Goal: Task Accomplishment & Management: Use online tool/utility

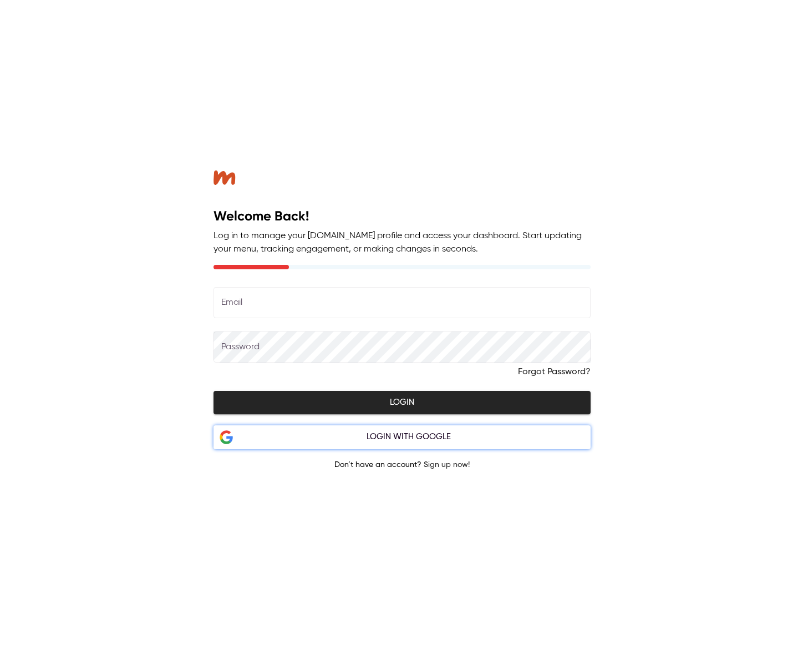
click at [408, 440] on div "Login with Google" at bounding box center [409, 436] width 352 height 14
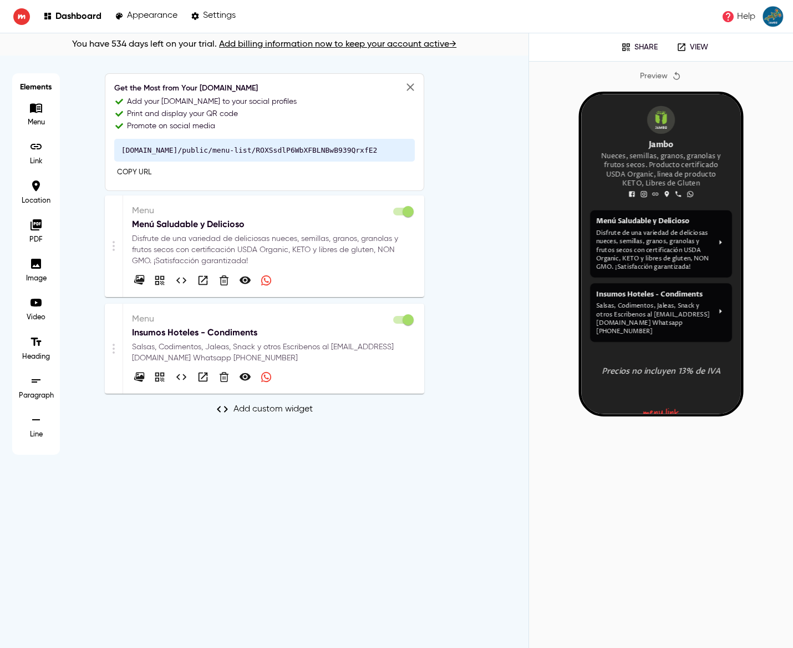
click at [310, 226] on p "Menú Saludable y Delicioso" at bounding box center [274, 224] width 284 height 13
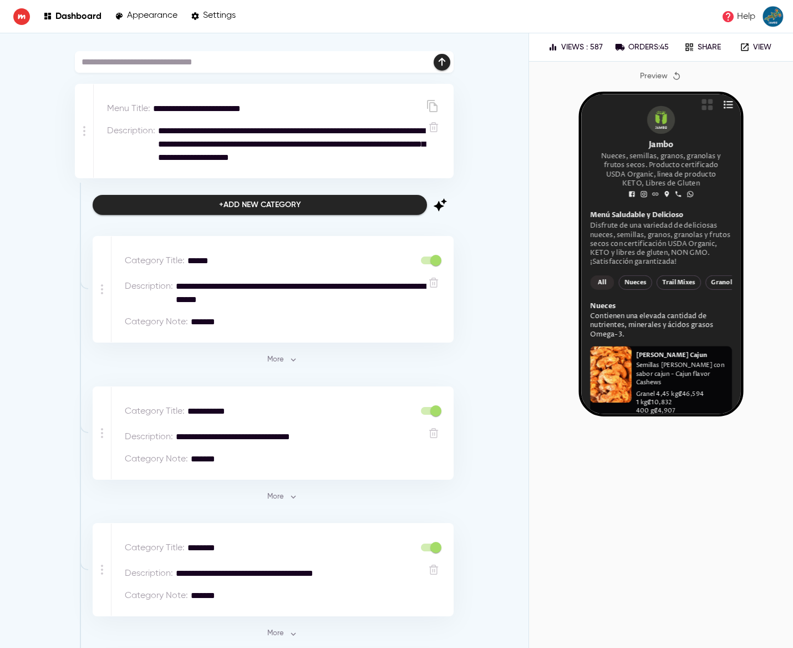
click at [695, 46] on icon "button" at bounding box center [690, 47] width 10 height 10
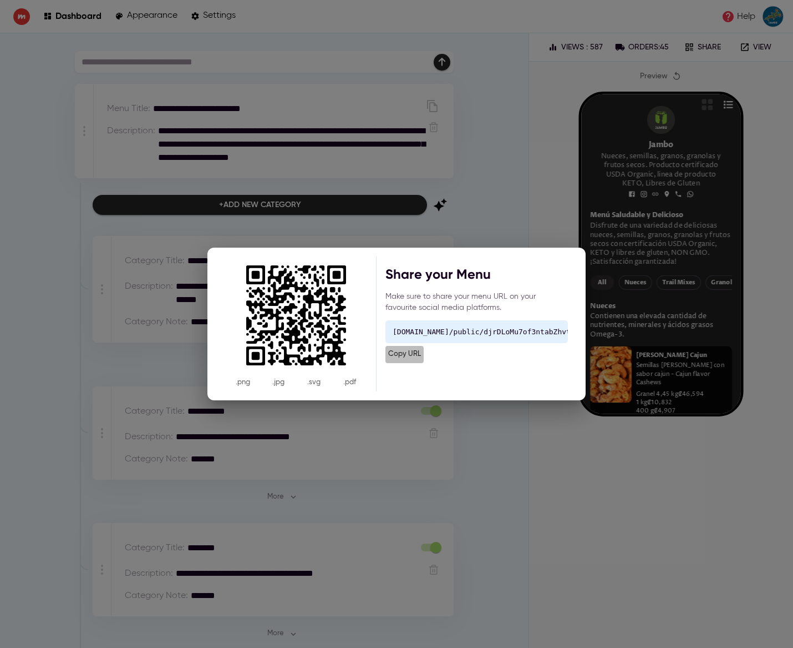
click at [413, 348] on span "Copy URL" at bounding box center [404, 354] width 33 height 13
